Goal: Task Accomplishment & Management: Manage account settings

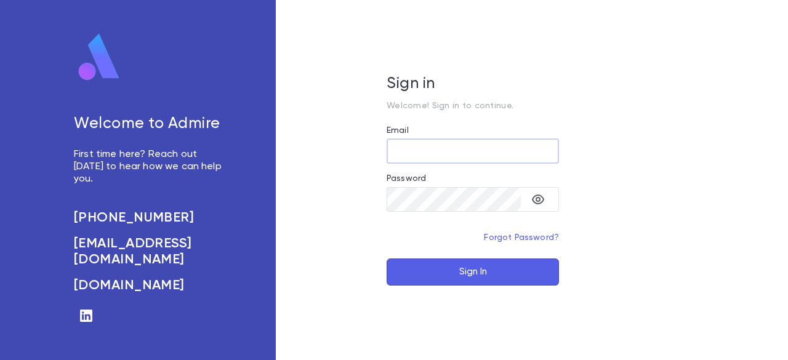
type input "**********"
click at [457, 276] on button "Sign In" at bounding box center [473, 272] width 172 height 27
